Goal: Task Accomplishment & Management: Manage account settings

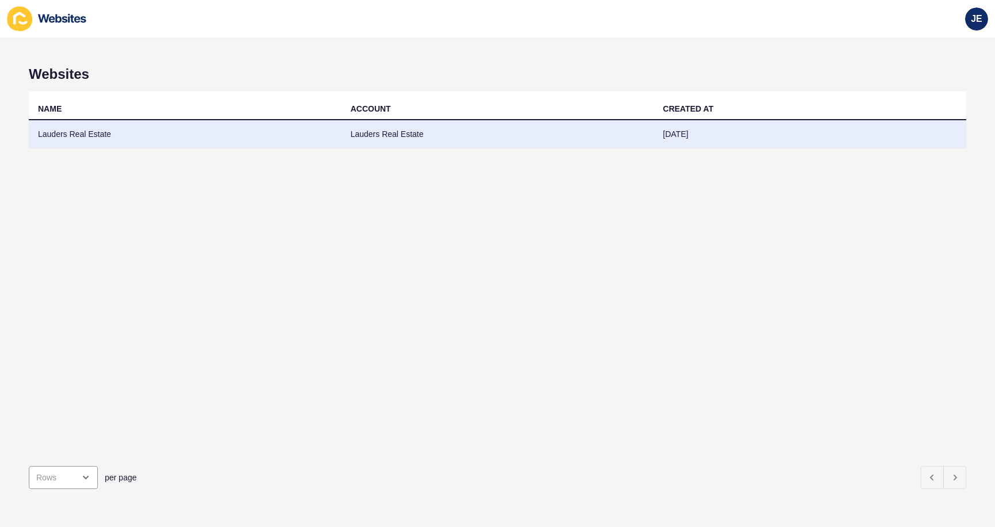
click at [192, 130] on td "Lauders Real Estate" at bounding box center [185, 134] width 313 height 28
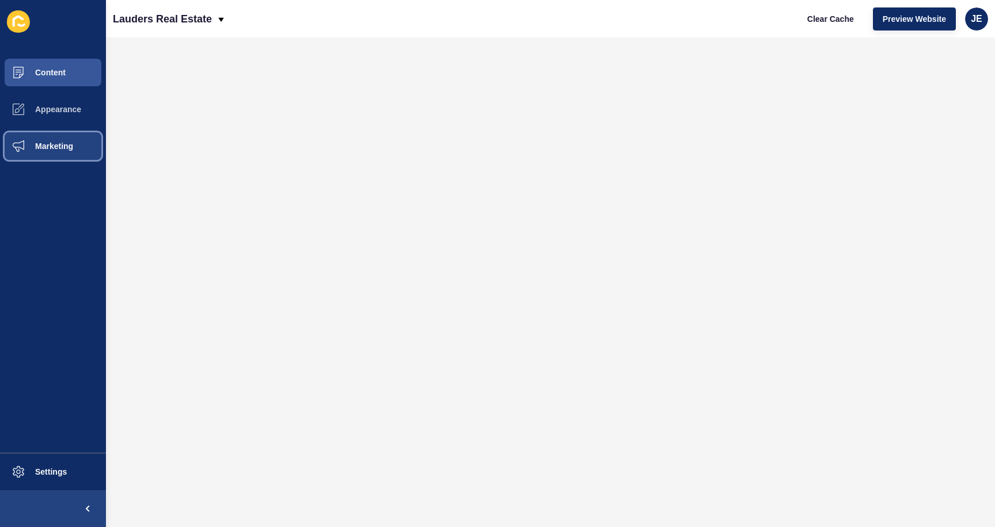
click at [93, 143] on button "Marketing" at bounding box center [53, 146] width 106 height 37
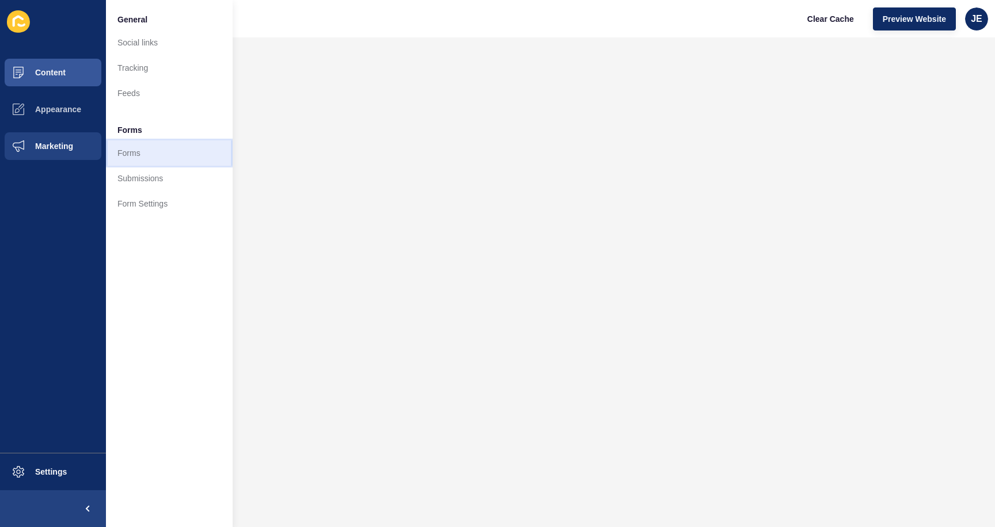
click at [138, 155] on link "Forms" at bounding box center [169, 153] width 127 height 25
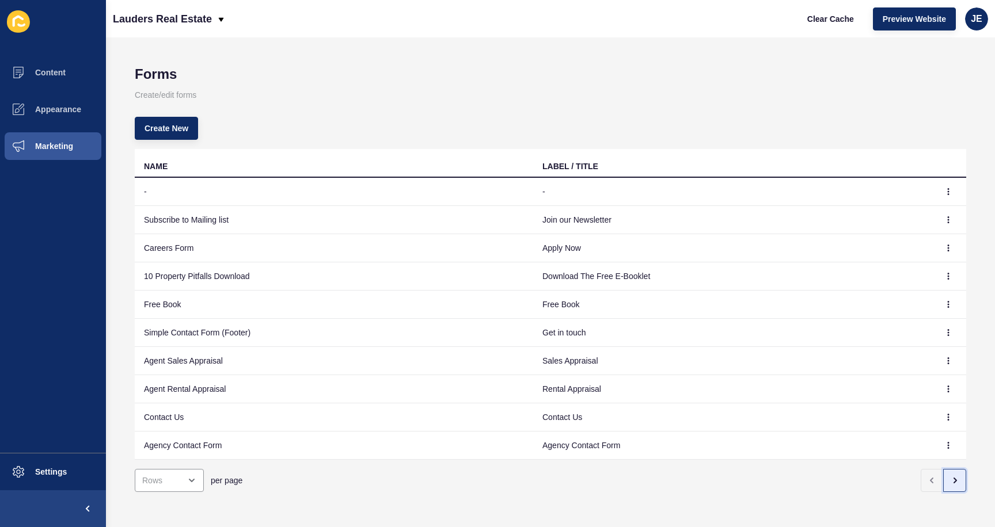
click at [950, 485] on icon "button" at bounding box center [954, 480] width 9 height 9
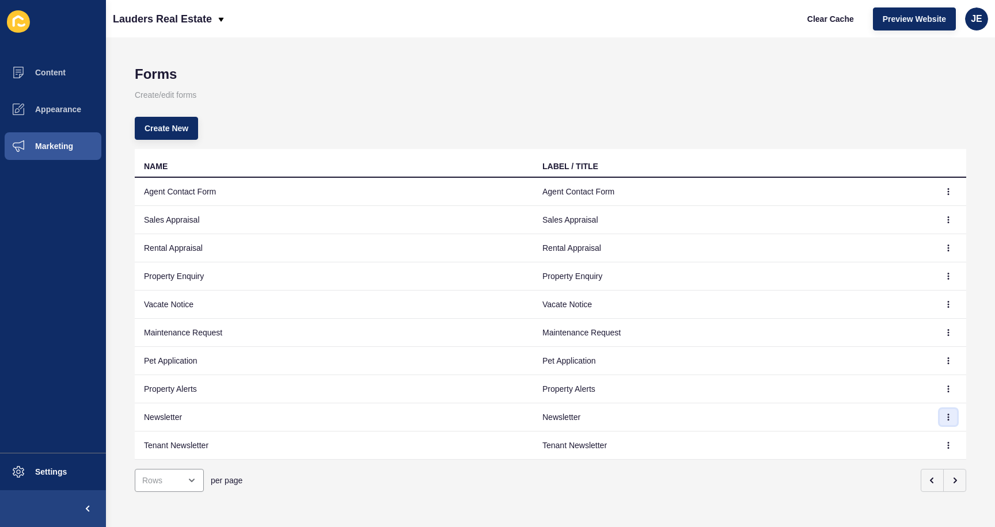
click at [945, 416] on icon "button" at bounding box center [948, 417] width 7 height 7
click at [922, 434] on link "Edit" at bounding box center [908, 440] width 81 height 25
